Goal: Information Seeking & Learning: Learn about a topic

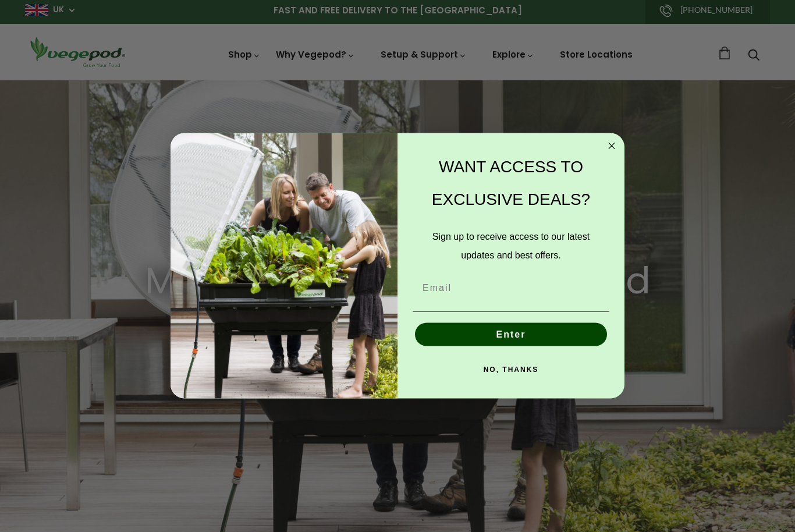
scroll to position [3, 0]
click at [600, 165] on div "WANT ACCESS TO EXCLUSIVE DEALS?" at bounding box center [511, 183] width 204 height 77
click at [612, 149] on icon "Close dialog" at bounding box center [611, 146] width 6 height 6
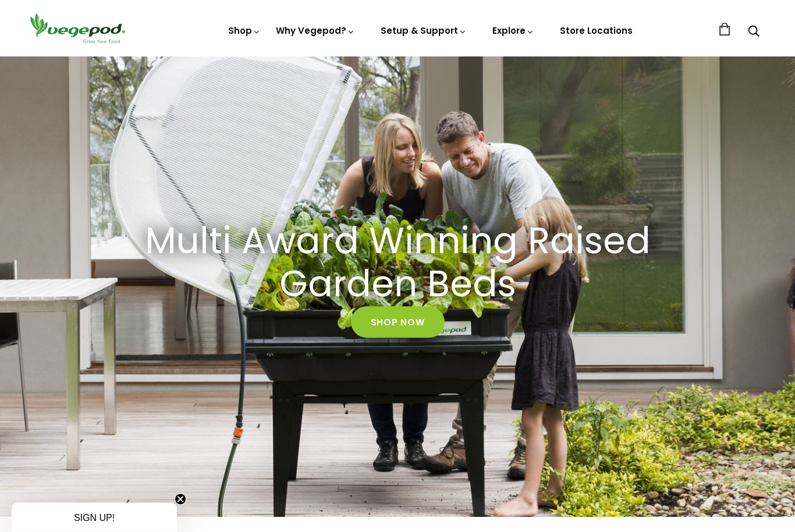
scroll to position [47, 0]
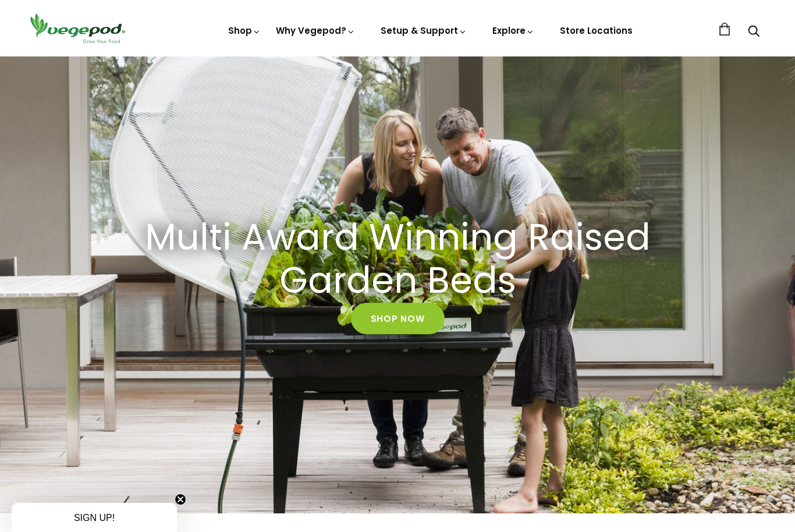
click at [397, 316] on link "Shop Now" at bounding box center [398, 317] width 94 height 31
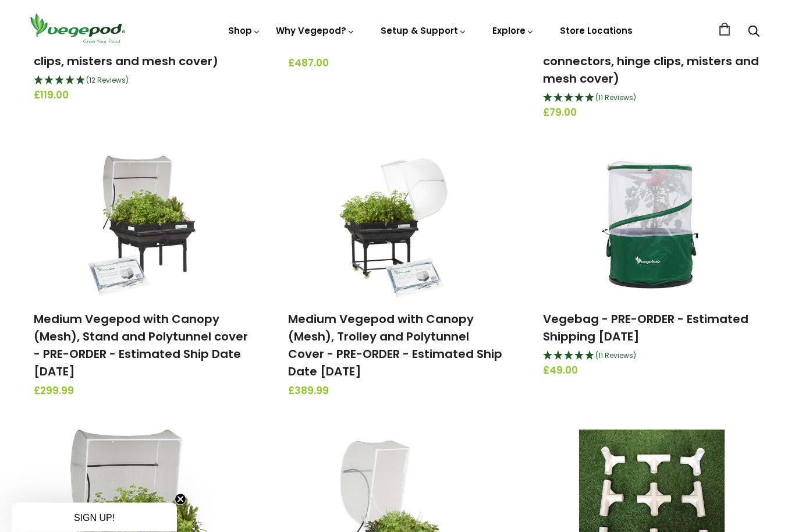
scroll to position [557, 0]
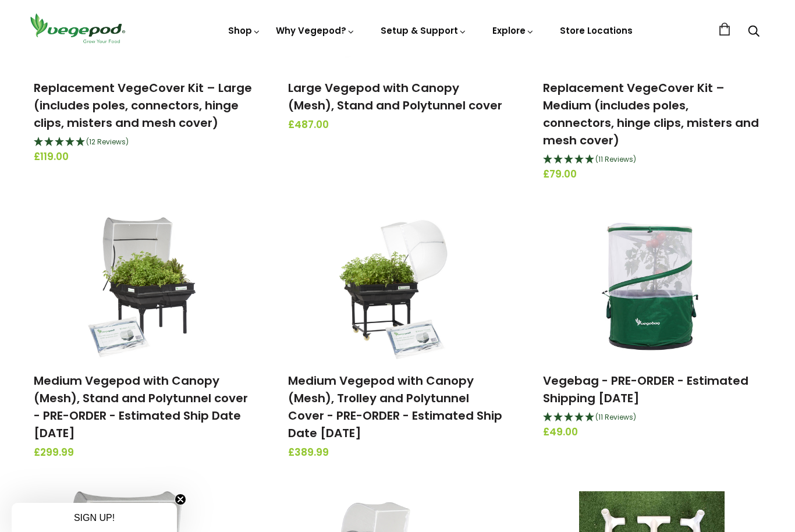
click at [593, 27] on link "Store Locations" at bounding box center [596, 30] width 73 height 12
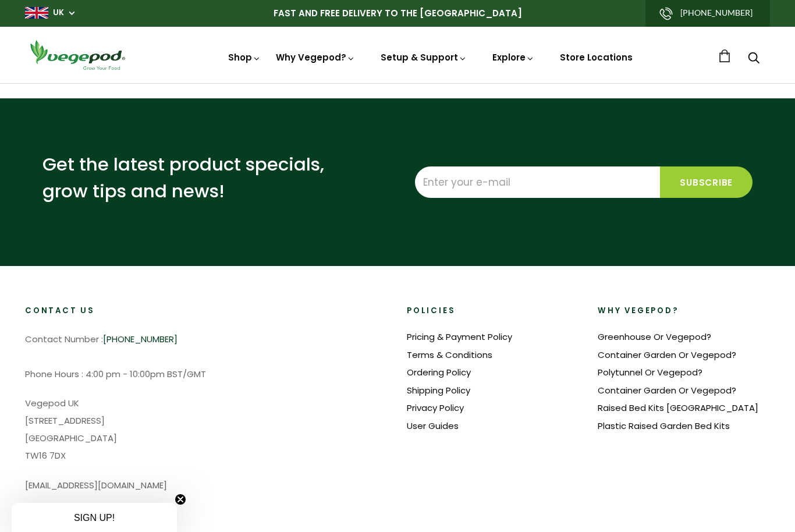
select select "m"
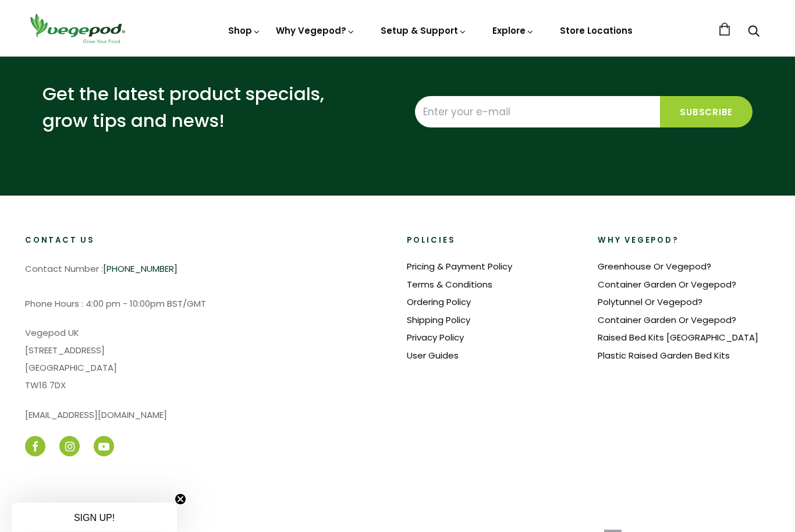
scroll to position [658, 0]
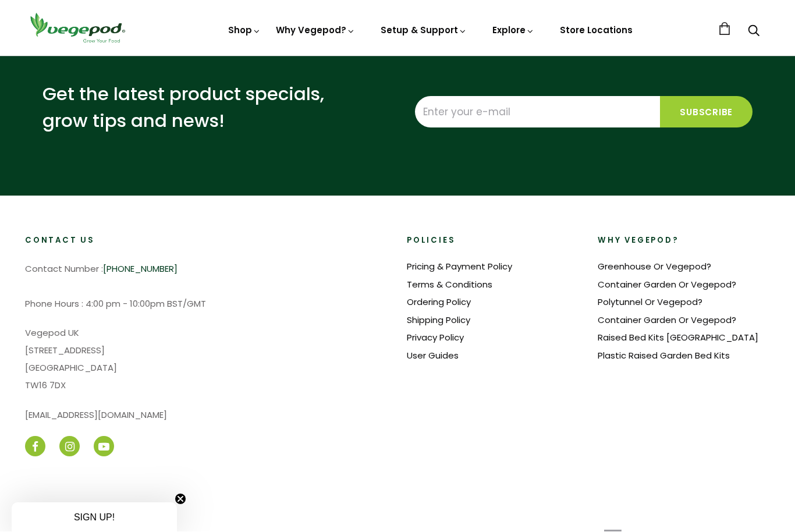
click at [698, 286] on link "Container Garden Or Vegepod?" at bounding box center [666, 285] width 138 height 12
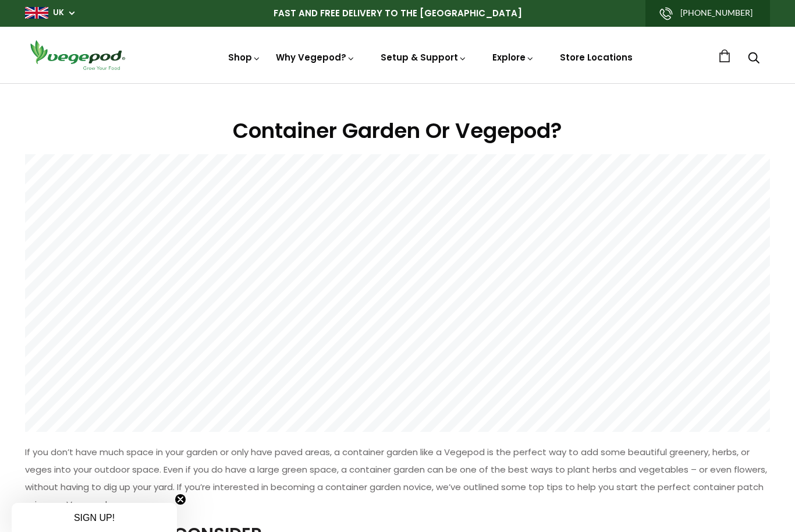
click at [397, 83] on img at bounding box center [397, 83] width 0 height 0
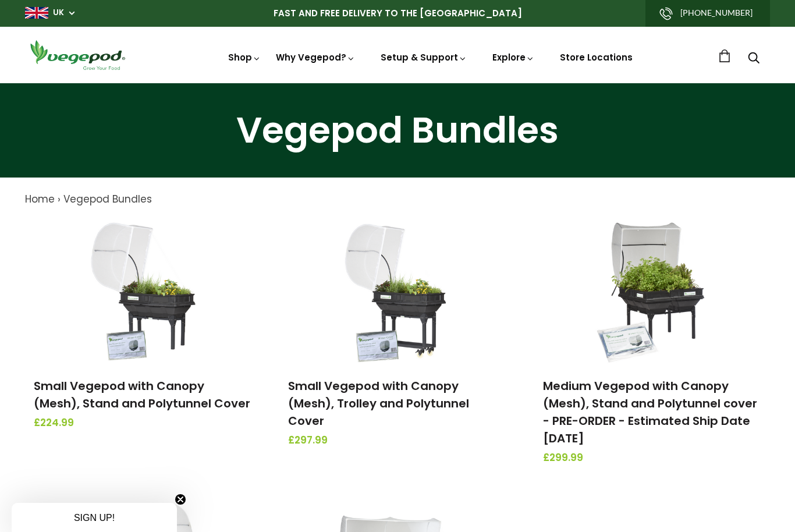
click at [527, 106] on link "News" at bounding box center [584, 108] width 193 height 30
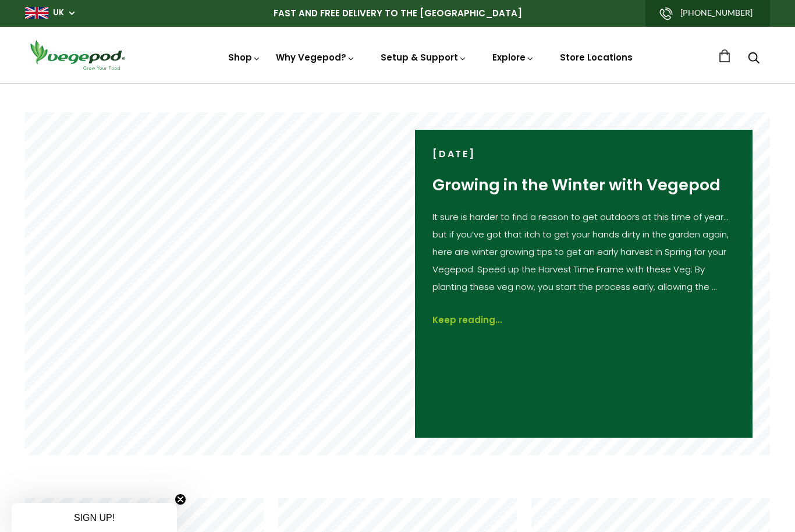
click at [466, 326] on link "Keep reading..." at bounding box center [467, 320] width 70 height 13
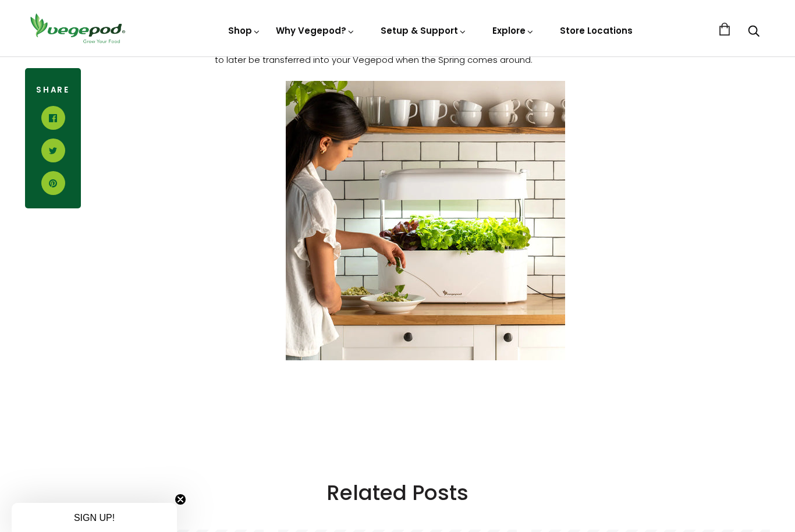
scroll to position [2206, 0]
